Goal: Task Accomplishment & Management: Use online tool/utility

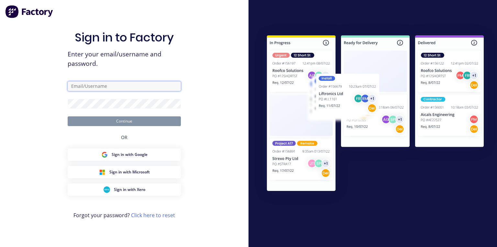
click at [139, 85] on input "text" at bounding box center [124, 86] width 113 height 10
type input "[PERSON_NAME][EMAIL_ADDRESS][DOMAIN_NAME]"
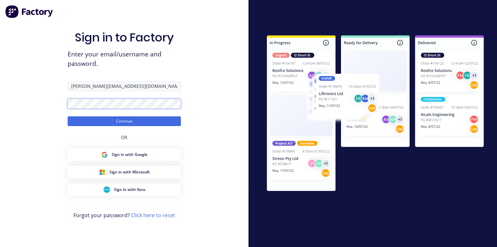
click at [68, 116] on button "Continue" at bounding box center [124, 121] width 113 height 10
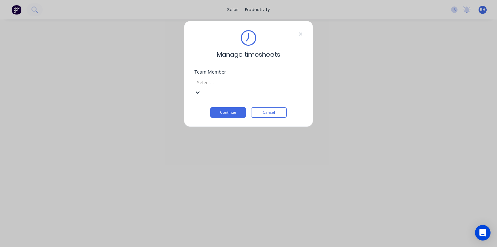
scroll to position [121, 0]
click at [241, 107] on button "Continue" at bounding box center [228, 112] width 36 height 10
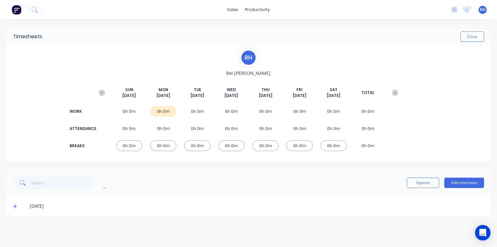
click at [15, 204] on icon at bounding box center [15, 206] width 4 height 4
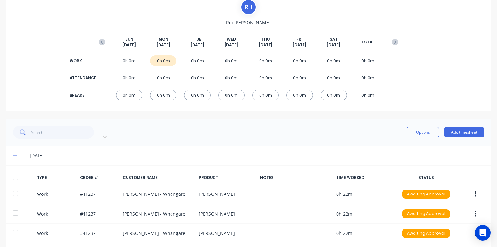
scroll to position [50, 0]
click at [102, 45] on button "button" at bounding box center [102, 43] width 13 height 12
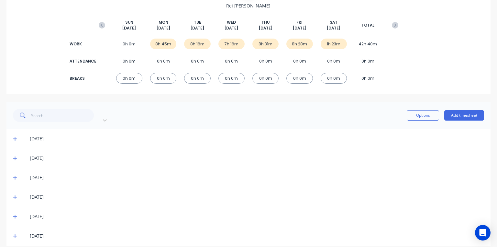
scroll to position [67, 0]
click at [15, 234] on icon at bounding box center [15, 236] width 4 height 4
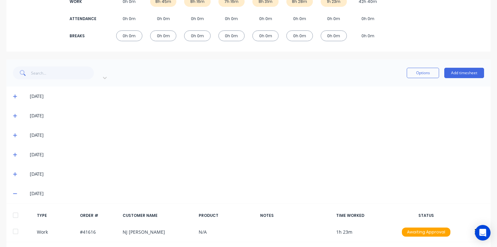
scroll to position [131, 0]
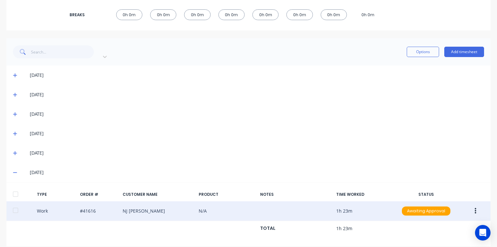
click at [475, 208] on icon "button" at bounding box center [476, 211] width 2 height 6
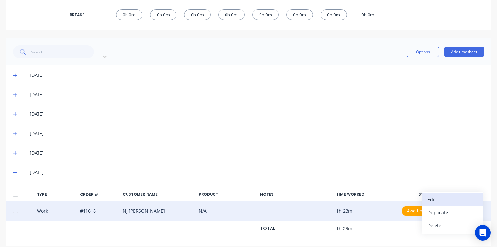
click at [448, 195] on div "Edit" at bounding box center [453, 199] width 50 height 9
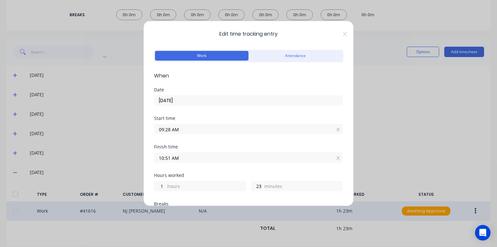
click at [170, 157] on input "10:51 AM" at bounding box center [248, 158] width 188 height 10
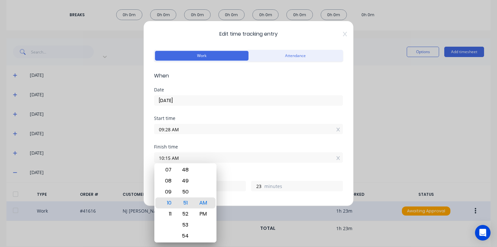
type input "10:15 AM"
click at [218, 144] on div "Finish time" at bounding box center [248, 146] width 189 height 5
type input "0"
type input "47"
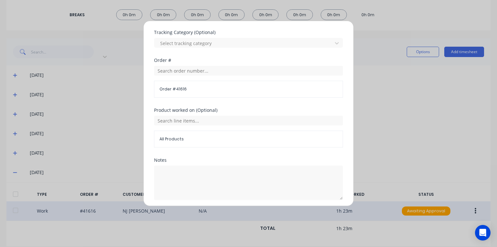
scroll to position [236, 0]
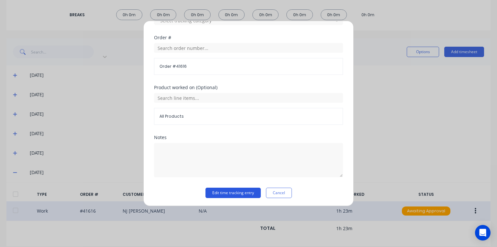
click at [243, 191] on button "Edit time tracking entry" at bounding box center [233, 193] width 55 height 10
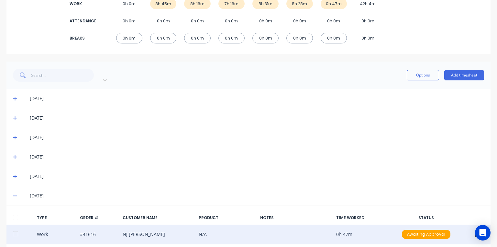
scroll to position [131, 0]
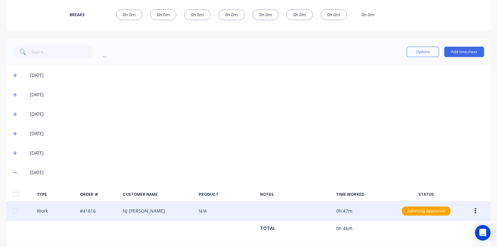
click at [474, 205] on button "button" at bounding box center [475, 211] width 15 height 12
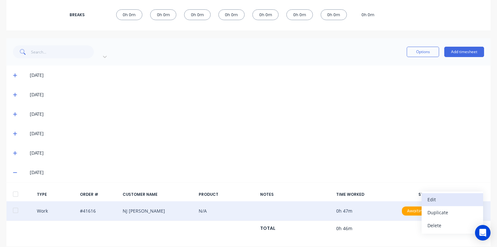
click at [444, 195] on div "Edit" at bounding box center [453, 199] width 50 height 9
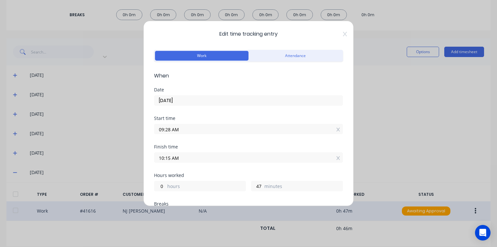
click at [406, 106] on div "Edit time tracking entry Work Attendance When Date [DATE] Start time 09:28 AM F…" at bounding box center [248, 123] width 497 height 247
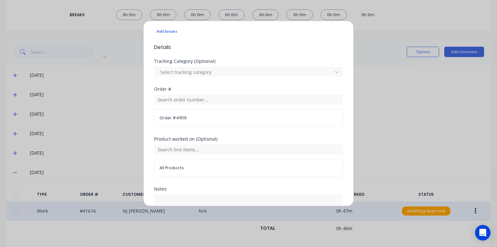
scroll to position [236, 0]
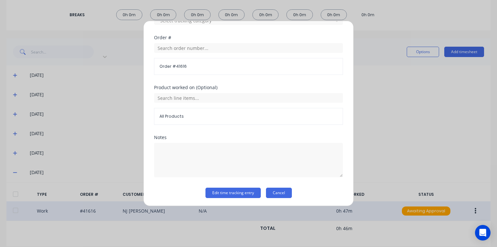
click at [288, 188] on button "Cancel" at bounding box center [279, 193] width 26 height 10
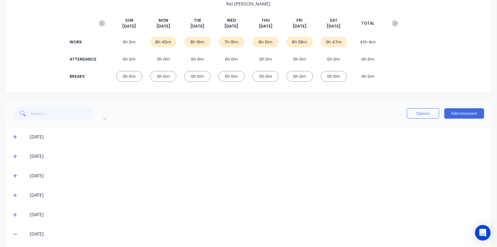
scroll to position [0, 0]
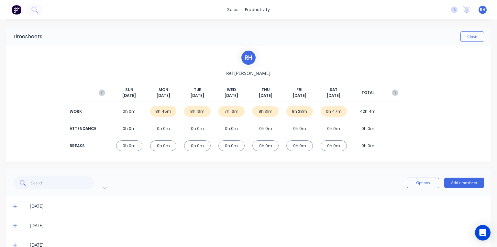
click at [18, 11] on img at bounding box center [17, 10] width 10 height 10
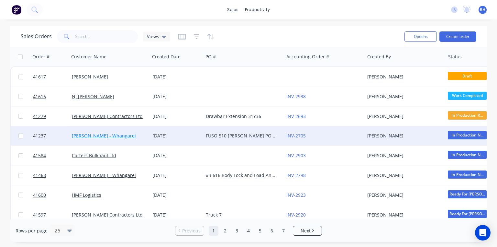
click at [115, 133] on link "[PERSON_NAME] - Whangarei" at bounding box center [104, 135] width 64 height 6
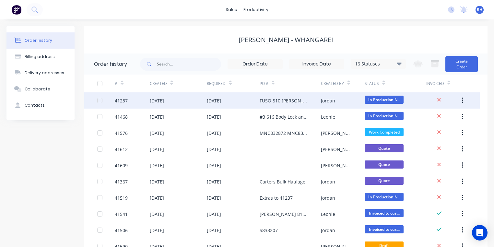
click at [297, 100] on div "FUSO 510 [PERSON_NAME] PO 825751" at bounding box center [283, 100] width 48 height 7
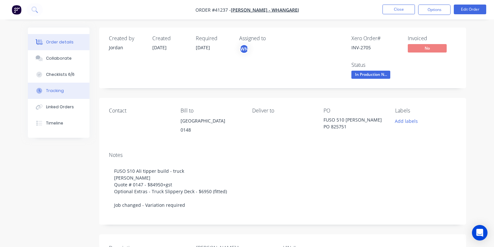
click at [60, 91] on div "Tracking" at bounding box center [55, 91] width 18 height 6
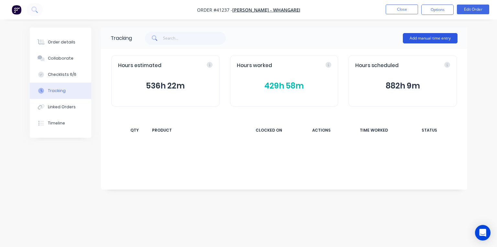
click at [437, 40] on button "Add manual time entry" at bounding box center [430, 38] width 55 height 10
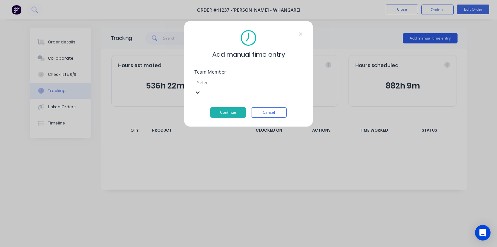
scroll to position [127, 0]
click at [238, 107] on button "Continue" at bounding box center [228, 112] width 36 height 10
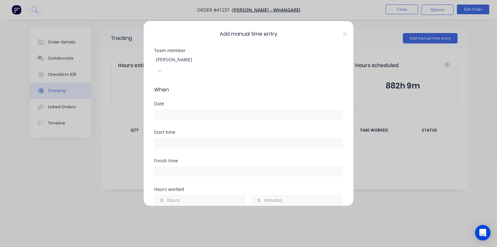
click at [208, 109] on input at bounding box center [248, 114] width 188 height 10
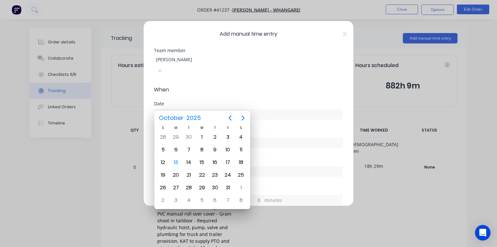
click at [242, 149] on div "11" at bounding box center [241, 150] width 10 height 10
type input "[DATE]"
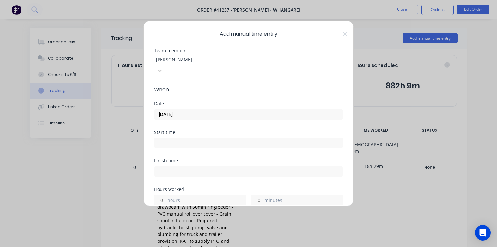
click at [204, 138] on input at bounding box center [248, 143] width 188 height 10
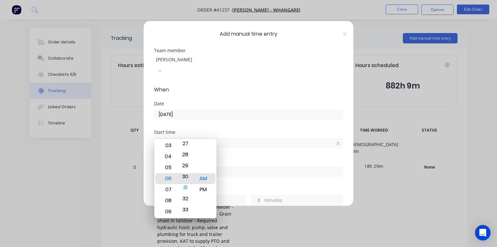
type input "06:30 AM"
click at [218, 130] on div "Start time" at bounding box center [248, 132] width 189 height 5
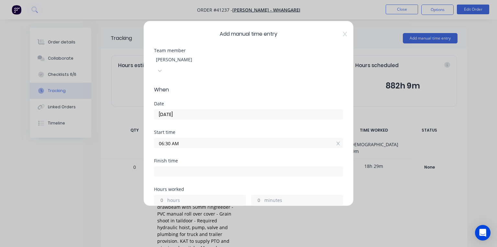
click at [187, 166] on input at bounding box center [248, 171] width 188 height 10
type input "06:57 AM"
type input "0"
type input "27"
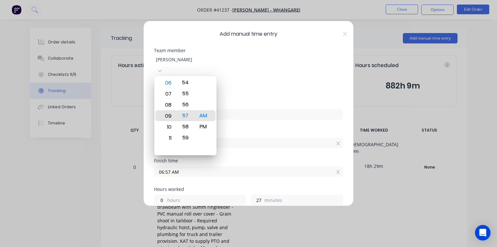
type input "09:57 AM"
type input "3"
type input "09:52 AM"
type input "22"
type input "09:18 AM"
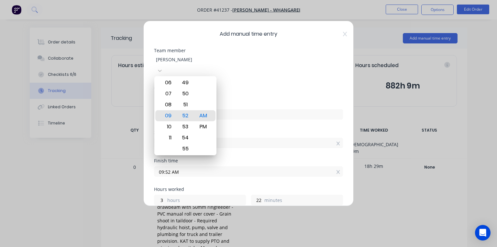
type input "2"
type input "48"
type input "09:31 AM"
type input "3"
type input "1"
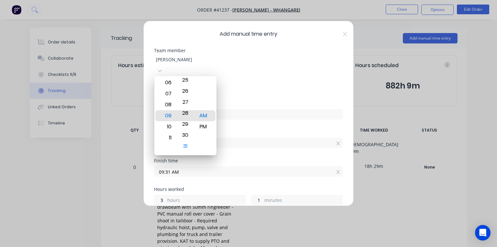
type input "09:28 AM"
type input "2"
type input "58"
click at [250, 86] on span "When" at bounding box center [248, 90] width 189 height 8
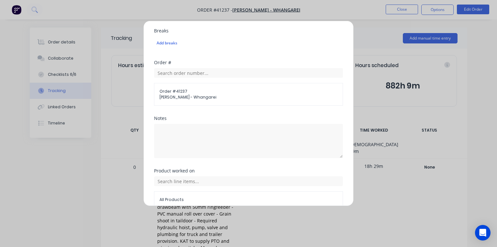
scroll to position [251, 0]
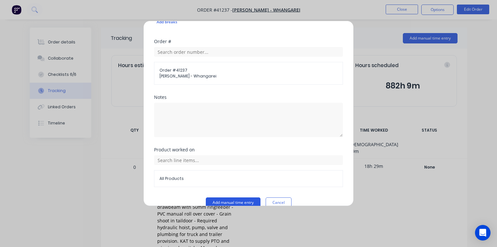
click at [239, 197] on button "Add manual time entry" at bounding box center [233, 202] width 55 height 10
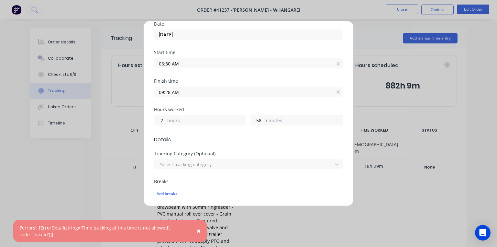
scroll to position [76, 0]
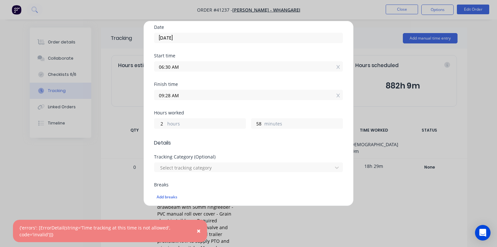
click at [166, 62] on input "06:30 AM" at bounding box center [248, 67] width 188 height 10
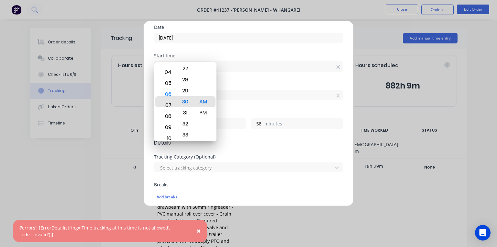
type input "07:30 AM"
type input "1"
click at [186, 108] on div "31" at bounding box center [185, 112] width 16 height 11
type input "07:31 AM"
type input "57"
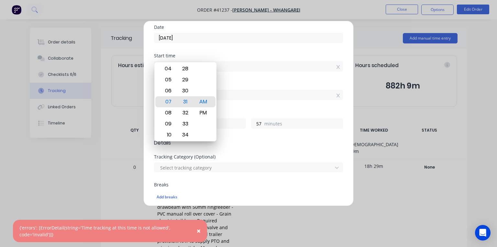
type input "07:13 AM"
type input "2"
type input "15"
type input "07:11 AM"
type input "17"
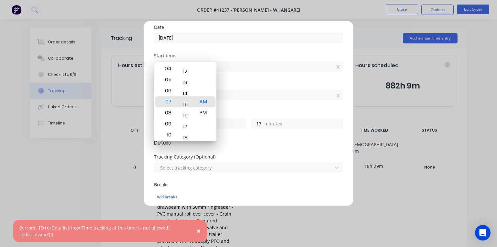
type input "07:15 AM"
type input "13"
click at [249, 71] on div "Start time 07:15 AM" at bounding box center [248, 67] width 189 height 28
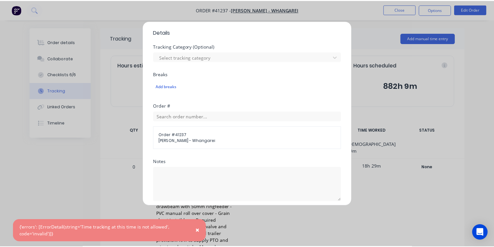
scroll to position [251, 0]
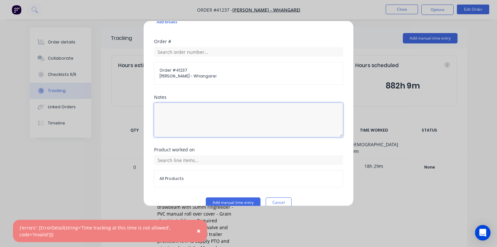
click at [198, 112] on textarea at bounding box center [248, 120] width 189 height 34
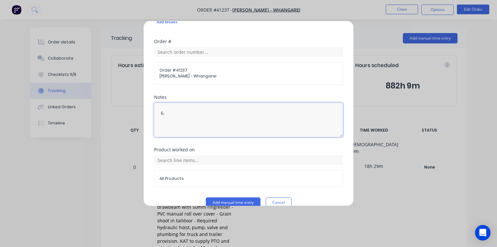
type textarea "6"
click at [279, 84] on div "Order # Order # 41237 [PERSON_NAME] - Whangarei" at bounding box center [248, 67] width 189 height 56
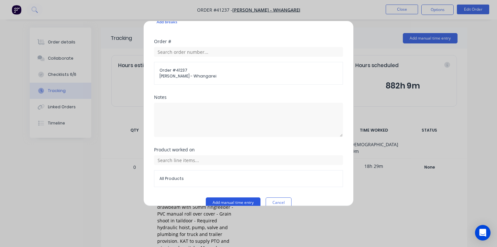
click at [229, 197] on button "Add manual time entry" at bounding box center [233, 202] width 55 height 10
